Goal: Use online tool/utility

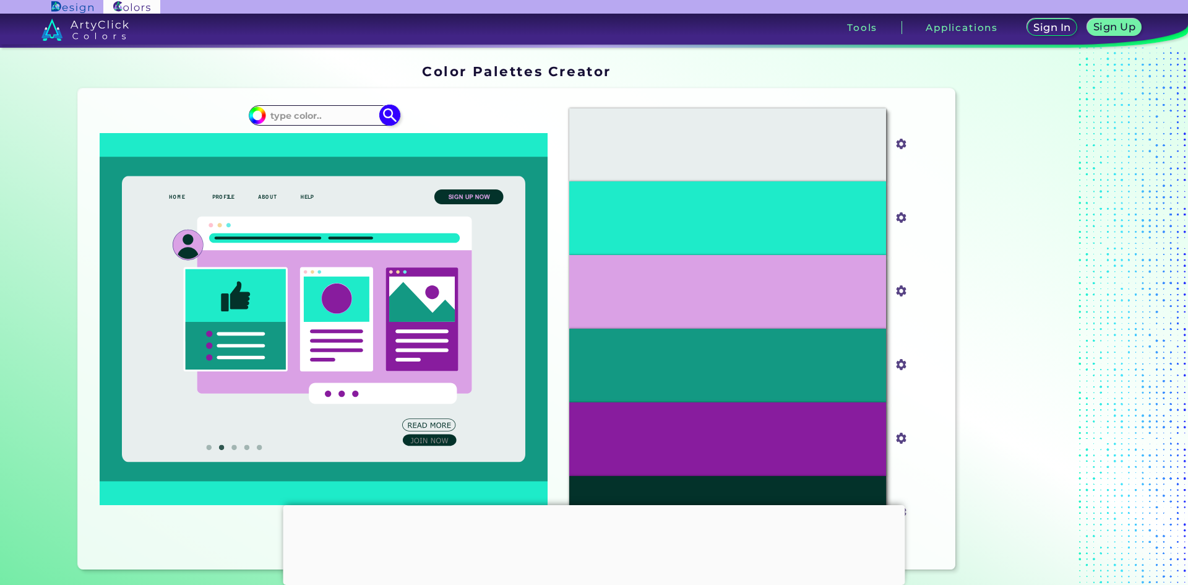
click at [311, 115] on input at bounding box center [323, 115] width 115 height 17
type input "mavue purpule"
type input "#000000"
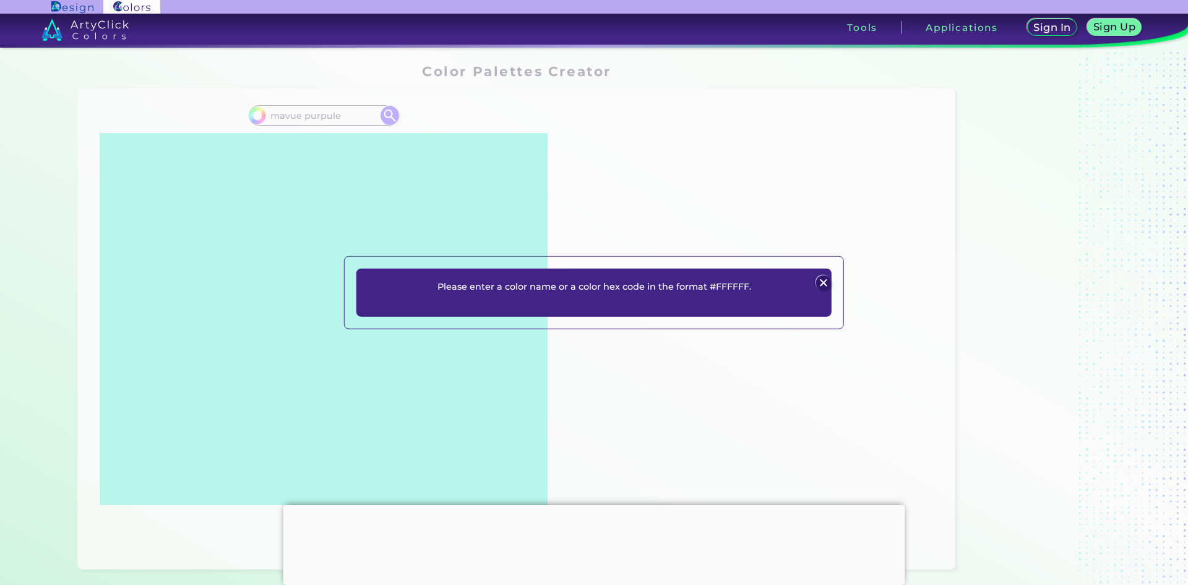
click at [823, 284] on img at bounding box center [823, 282] width 15 height 15
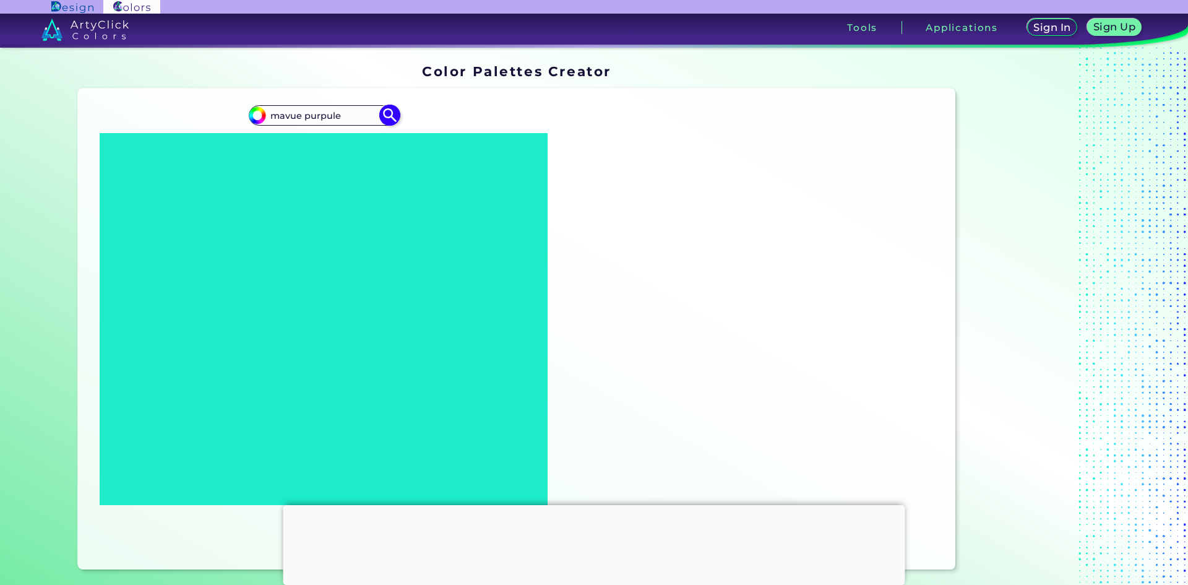
click at [300, 116] on input "mavue purpule" at bounding box center [323, 115] width 115 height 17
type input "mavue #purpule"
drag, startPoint x: 347, startPoint y: 116, endPoint x: 232, endPoint y: 115, distance: 114.5
click at [232, 115] on div "#000000 mavue #purpule" at bounding box center [324, 328] width 472 height 461
type input "#604b2"
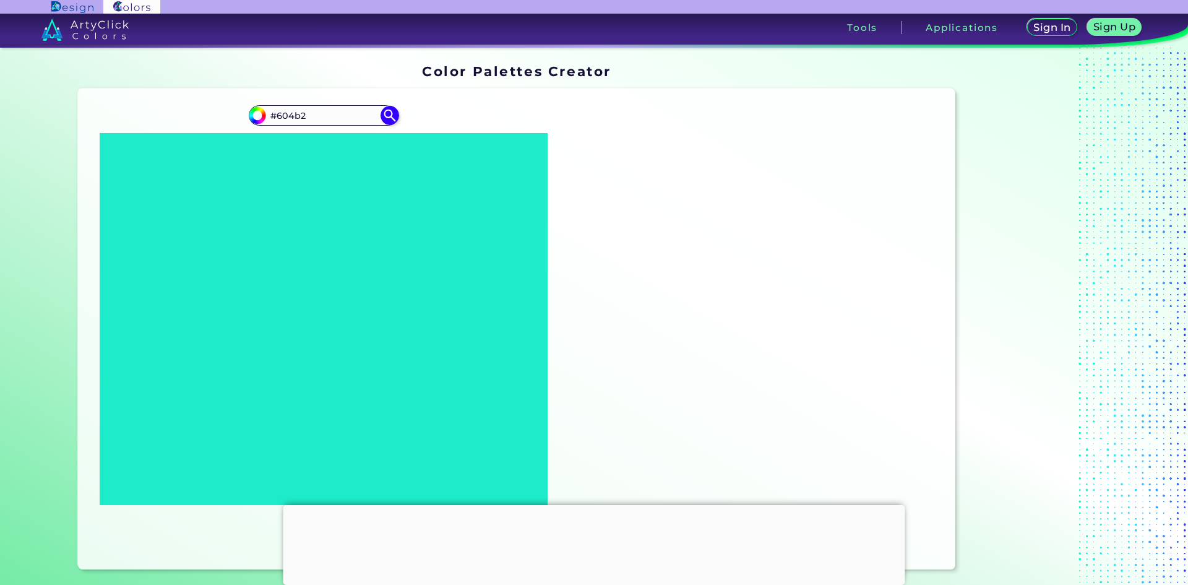
type input "#000000"
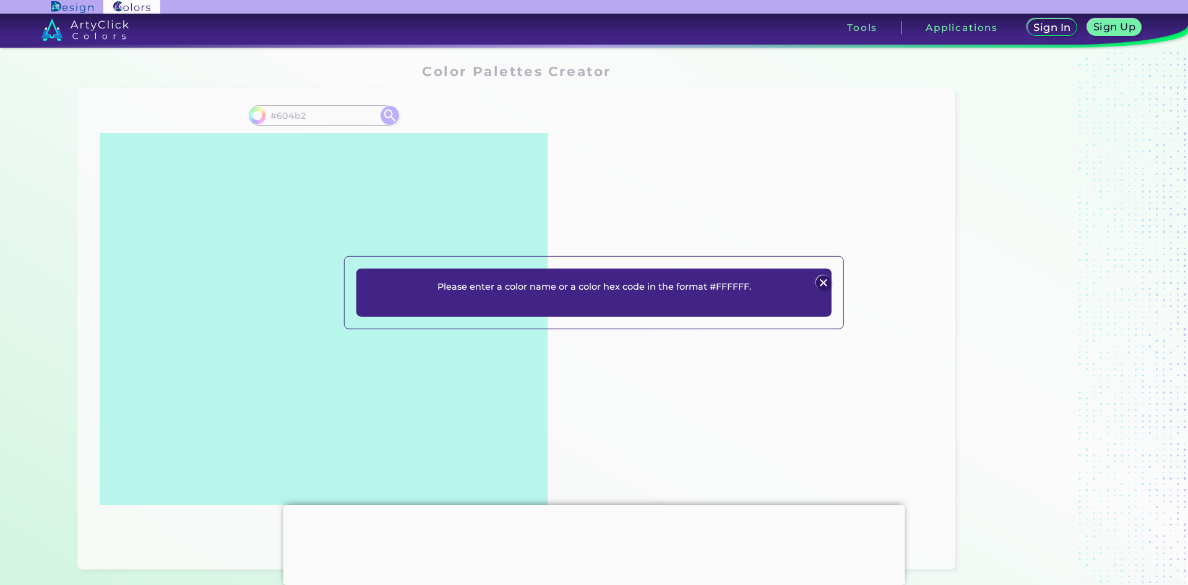
click at [821, 283] on img at bounding box center [823, 282] width 15 height 15
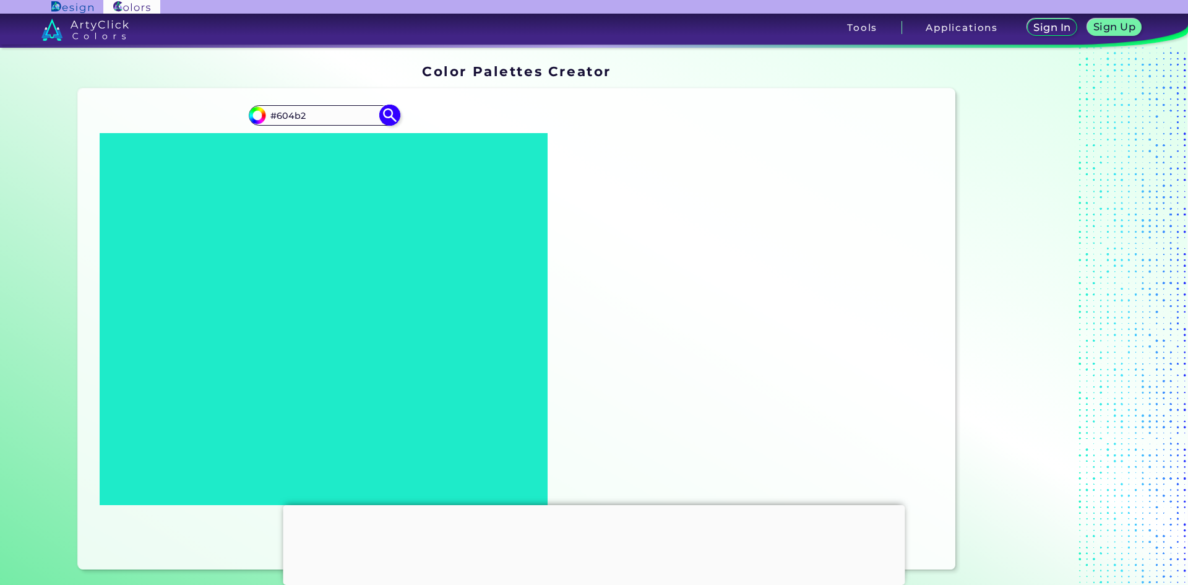
click at [297, 117] on input "#604b2" at bounding box center [323, 115] width 115 height 17
type input "#604b62"
click at [387, 117] on img at bounding box center [390, 116] width 22 height 22
type input "#604b62"
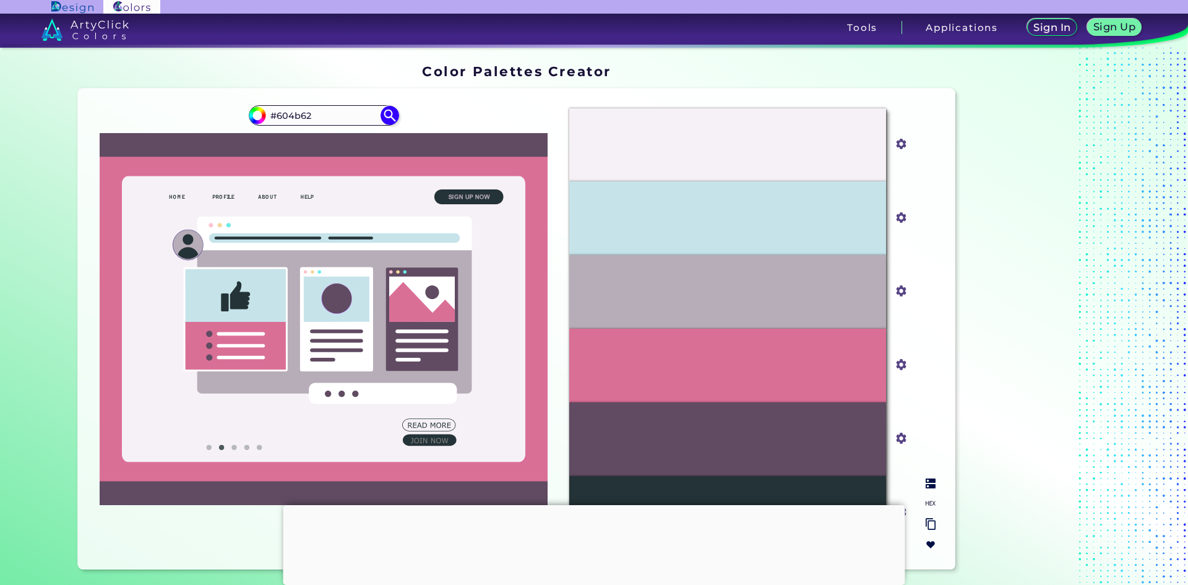
click at [658, 422] on div "#604B62" at bounding box center [727, 439] width 317 height 74
click at [709, 433] on p "#604B62" at bounding box center [728, 439] width 40 height 14
drag, startPoint x: 710, startPoint y: 423, endPoint x: 332, endPoint y: 116, distance: 487.1
click at [332, 116] on input "#604b62" at bounding box center [323, 115] width 115 height 17
drag, startPoint x: 332, startPoint y: 116, endPoint x: 238, endPoint y: 119, distance: 94.2
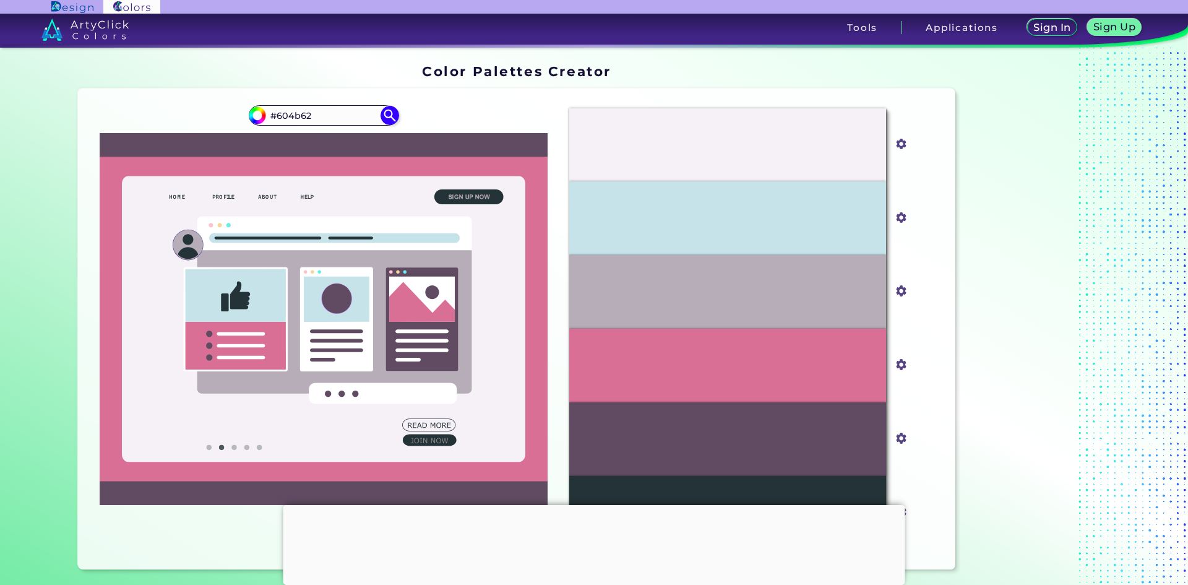
click at [238, 119] on div "#604b62 #604b62" at bounding box center [324, 328] width 472 height 461
